Goal: Feedback & Contribution: Submit feedback/report problem

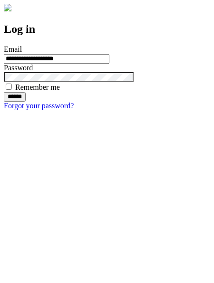
type input "**********"
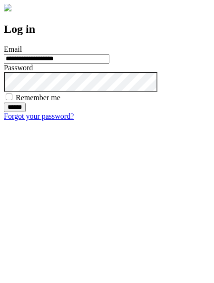
click at [26, 112] on input "******" at bounding box center [15, 106] width 22 height 9
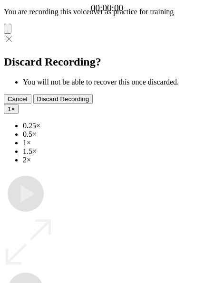
type input "**********"
